Goal: Task Accomplishment & Management: Use online tool/utility

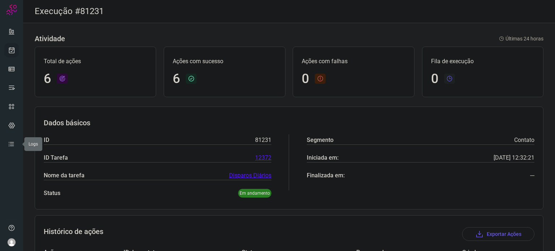
click at [11, 49] on icon at bounding box center [12, 50] width 8 height 7
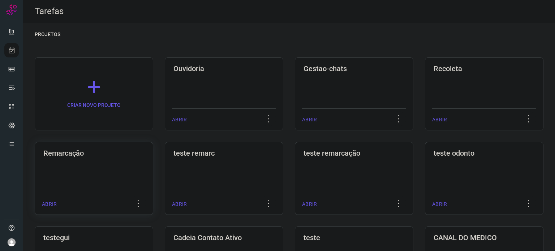
click at [86, 156] on h3 "Remarcação" at bounding box center [93, 153] width 101 height 9
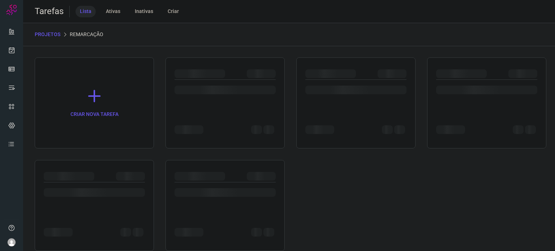
click at [86, 156] on div "CRIAR NOVA TAREFA" at bounding box center [289, 154] width 509 height 194
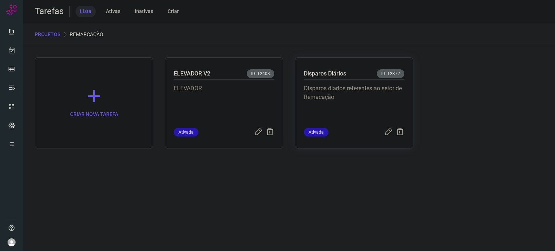
click at [369, 104] on p "Disparos diarios referentes ao setor de Remacação" at bounding box center [354, 102] width 100 height 36
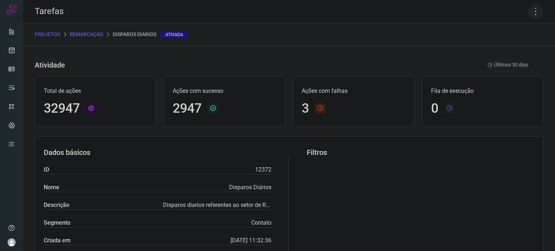
click at [528, 13] on icon at bounding box center [535, 11] width 15 height 15
click at [519, 45] on li "Executar" at bounding box center [505, 48] width 66 height 12
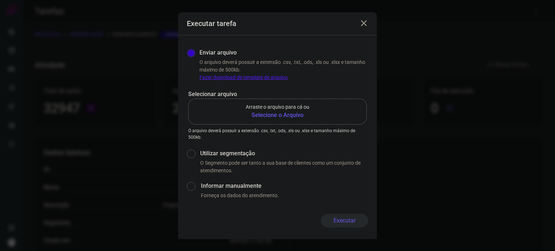
click at [289, 113] on b "Selecione o Arquivo" at bounding box center [278, 115] width 64 height 9
click at [0, 0] on input "Arraste o arquivo para cá ou Selecione o Arquivo" at bounding box center [0, 0] width 0 height 0
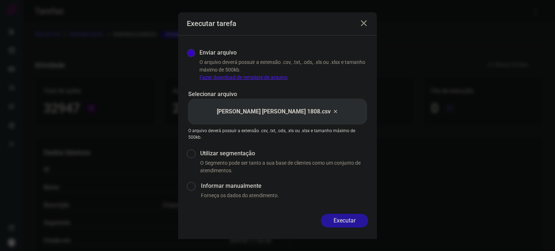
click at [332, 216] on button "Executar" at bounding box center [344, 221] width 47 height 14
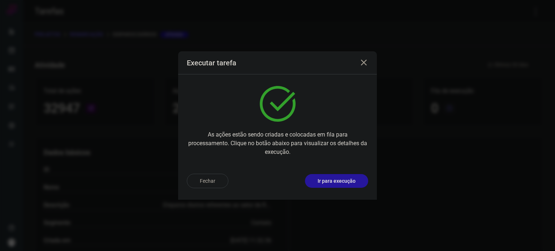
click at [336, 181] on p "Ir para execução" at bounding box center [337, 181] width 38 height 8
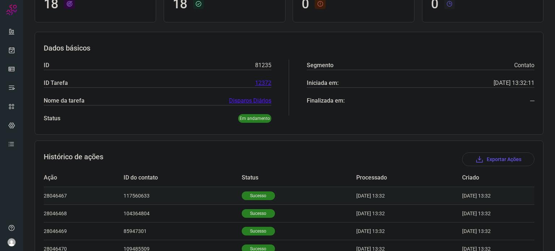
scroll to position [181, 0]
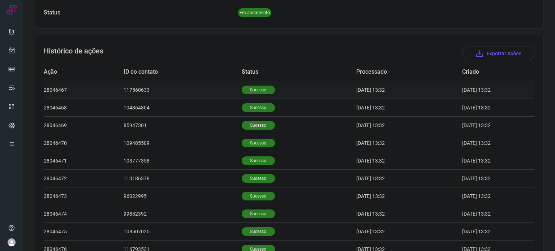
click at [257, 89] on p "Sucesso" at bounding box center [258, 90] width 33 height 9
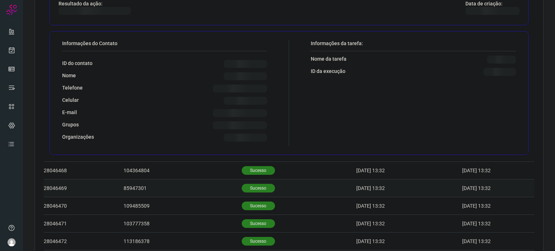
scroll to position [325, 0]
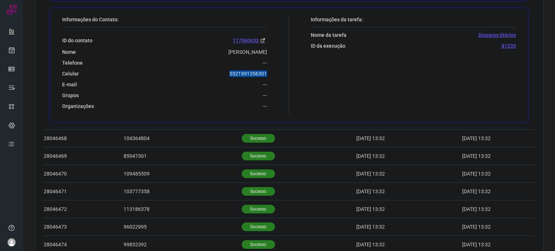
drag, startPoint x: 237, startPoint y: 70, endPoint x: 271, endPoint y: 72, distance: 33.7
click at [271, 72] on div "Informações do Contato: ID do contato 117560633 Nome [PERSON_NAME] Telefone ---…" at bounding box center [174, 65] width 231 height 98
copy p "5521991356301"
